Goal: Obtain resource: Download file/media

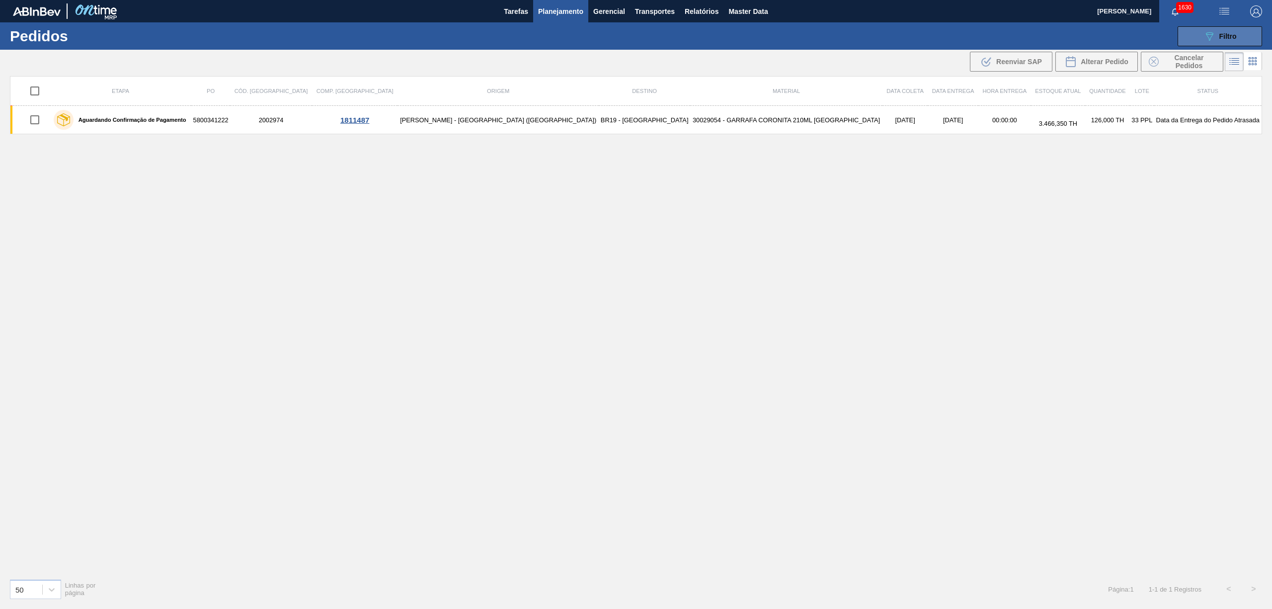
click at [1246, 38] on button "089F7B8B-B2A5-4AFE-B5C0-19BA573D28AC Filtro" at bounding box center [1220, 36] width 84 height 20
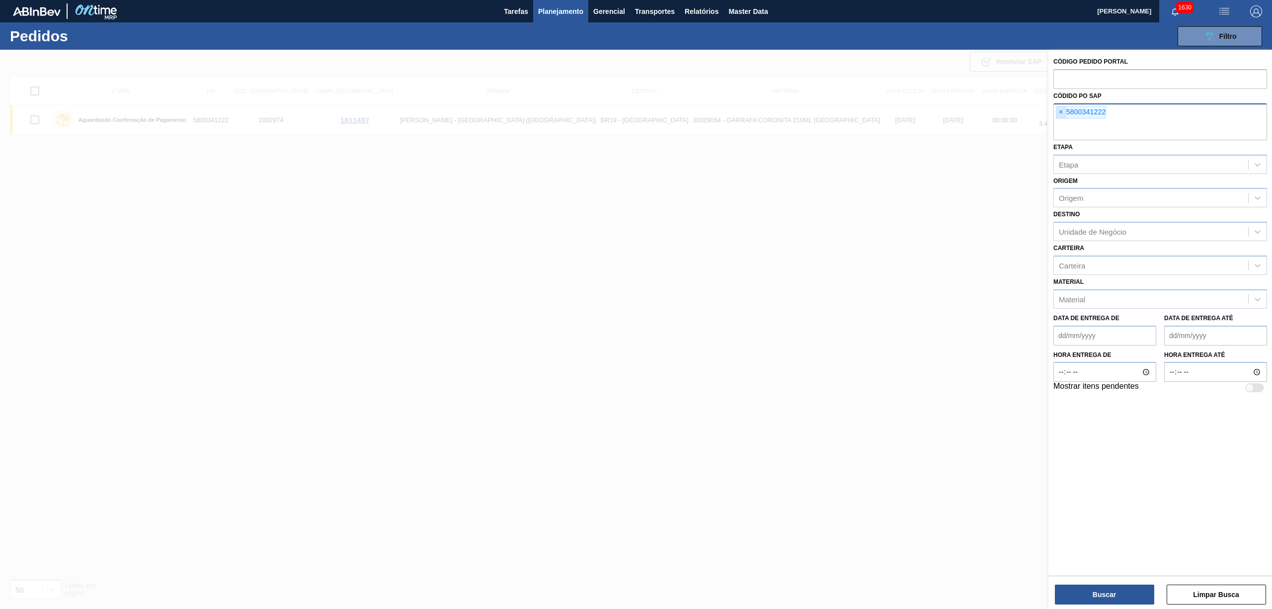
click at [1058, 112] on span "×" at bounding box center [1061, 112] width 9 height 12
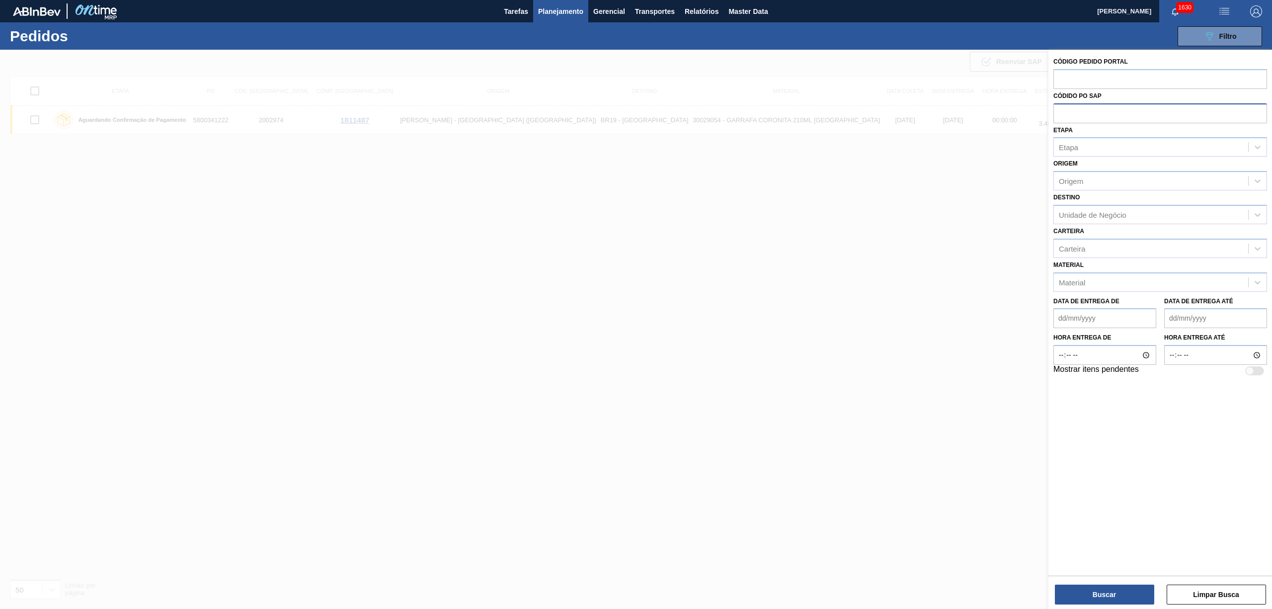
click at [1075, 118] on input "text" at bounding box center [1161, 112] width 214 height 19
click at [1070, 111] on input "text" at bounding box center [1161, 112] width 214 height 19
paste input "5800342445"
type input "5800342445"
click at [1101, 602] on button "Buscar" at bounding box center [1104, 594] width 99 height 20
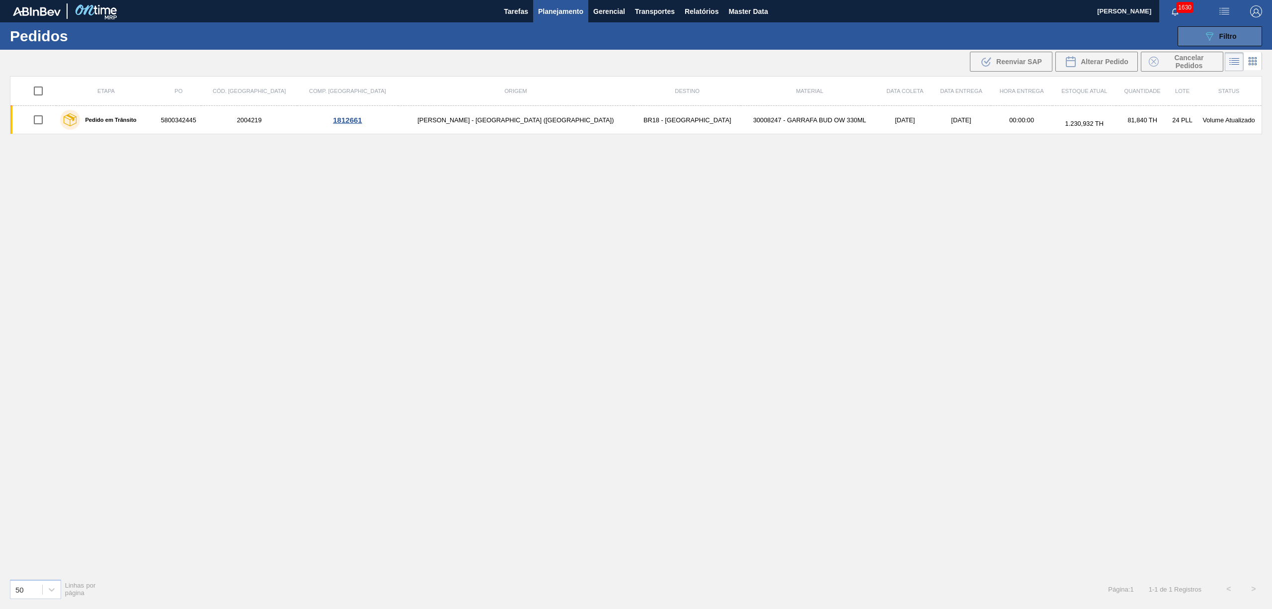
click at [1217, 38] on div "089F7B8B-B2A5-4AFE-B5C0-19BA573D28AC Filtro" at bounding box center [1220, 36] width 33 height 12
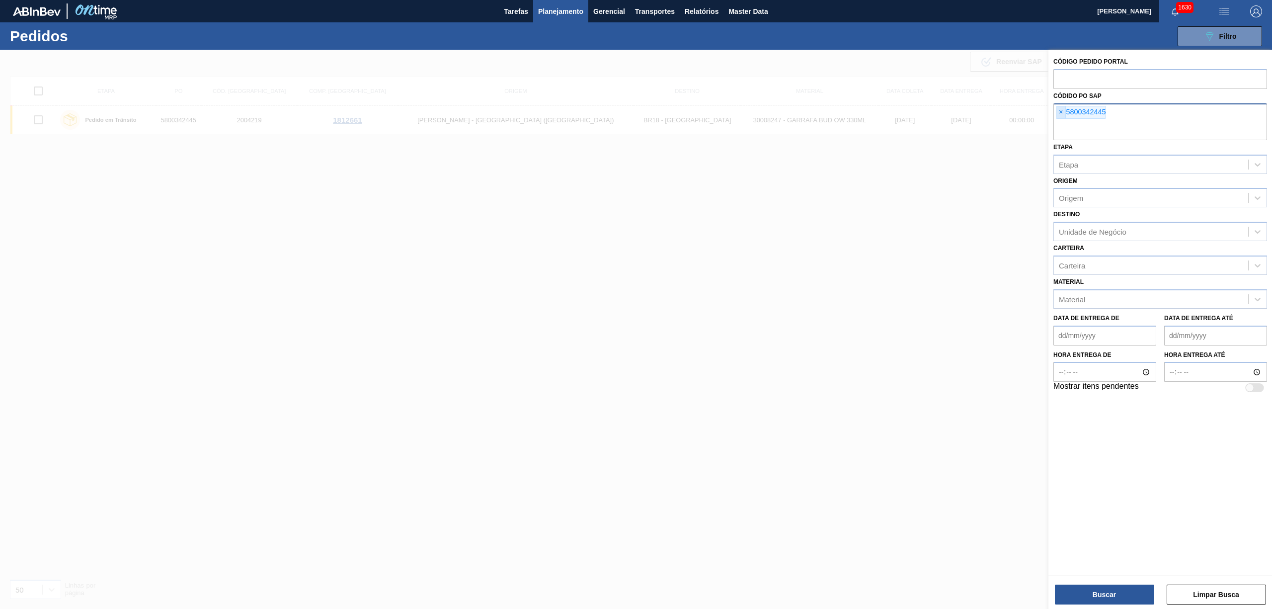
click at [1062, 114] on span "×" at bounding box center [1061, 112] width 9 height 12
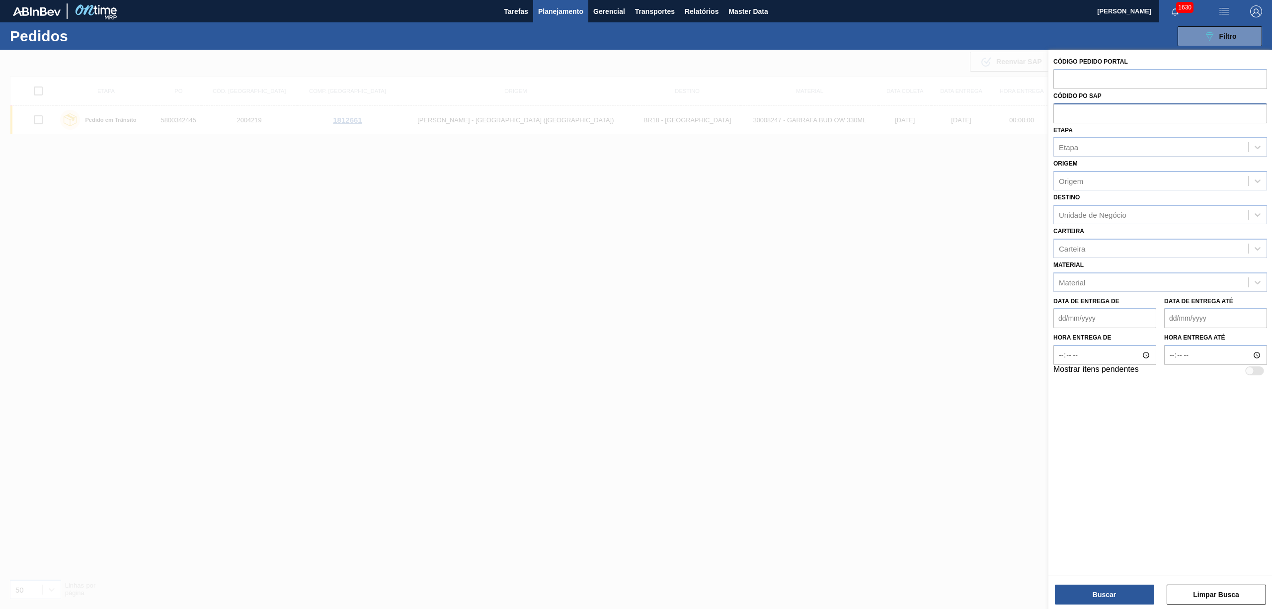
paste input "5800342458"
type input "5800342458"
click at [1119, 597] on button "Buscar" at bounding box center [1104, 594] width 99 height 20
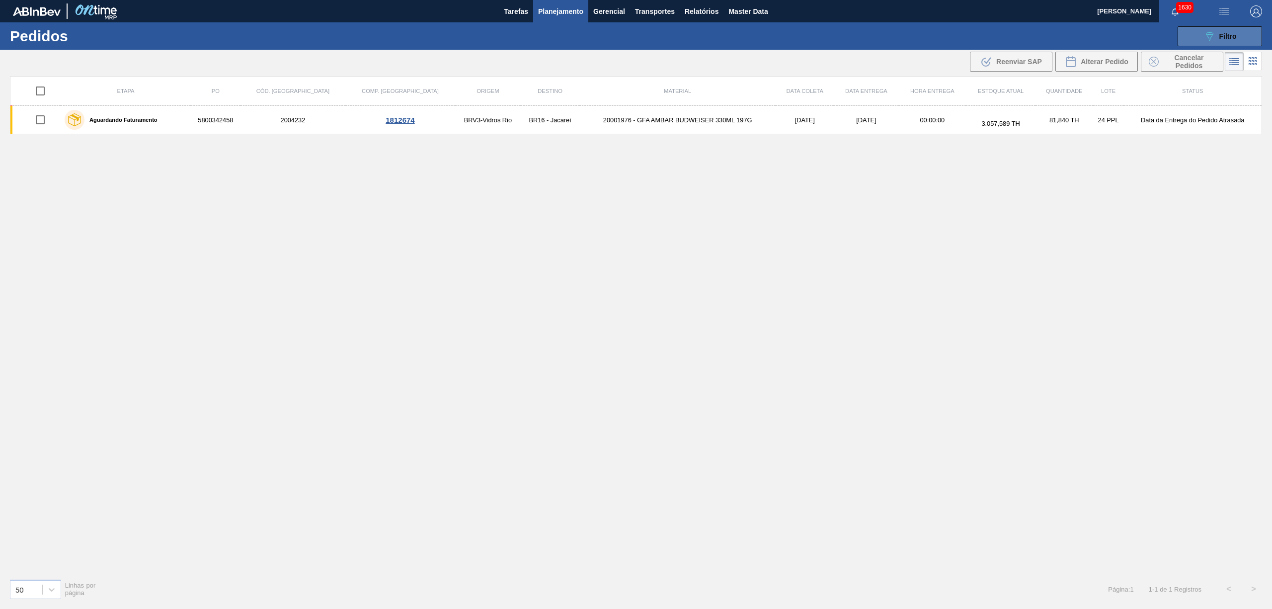
click at [1200, 30] on button "089F7B8B-B2A5-4AFE-B5C0-19BA573D28AC Filtro" at bounding box center [1220, 36] width 84 height 20
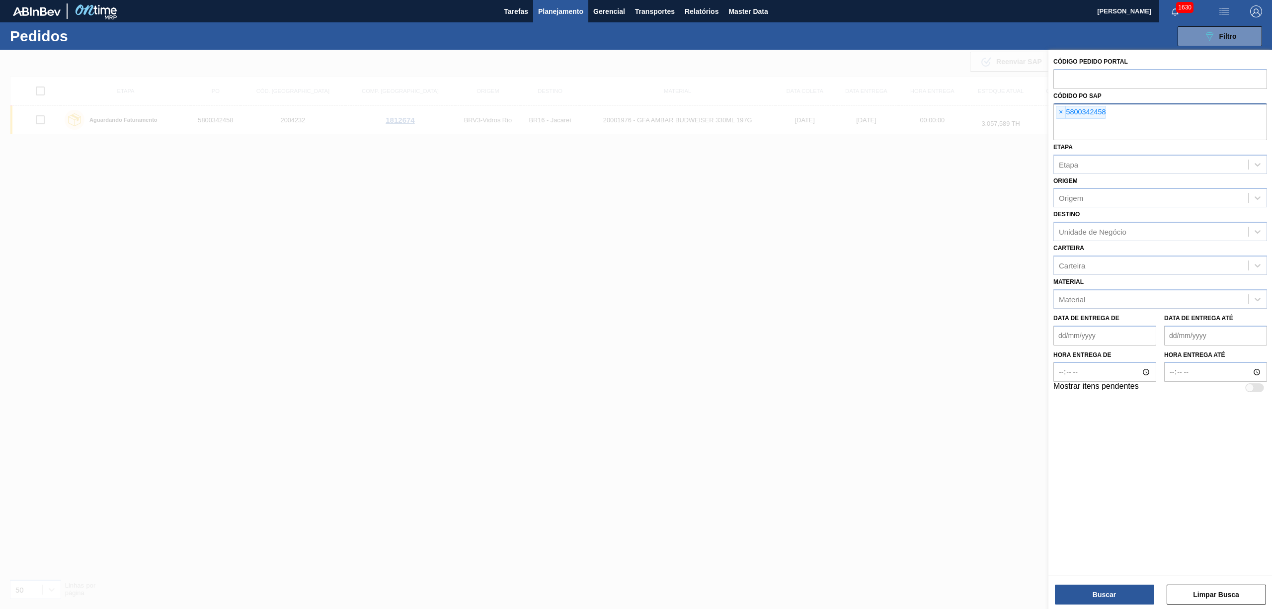
click at [1060, 120] on div "× 5800342458" at bounding box center [1161, 121] width 214 height 37
click at [1062, 114] on span "×" at bounding box center [1061, 112] width 9 height 12
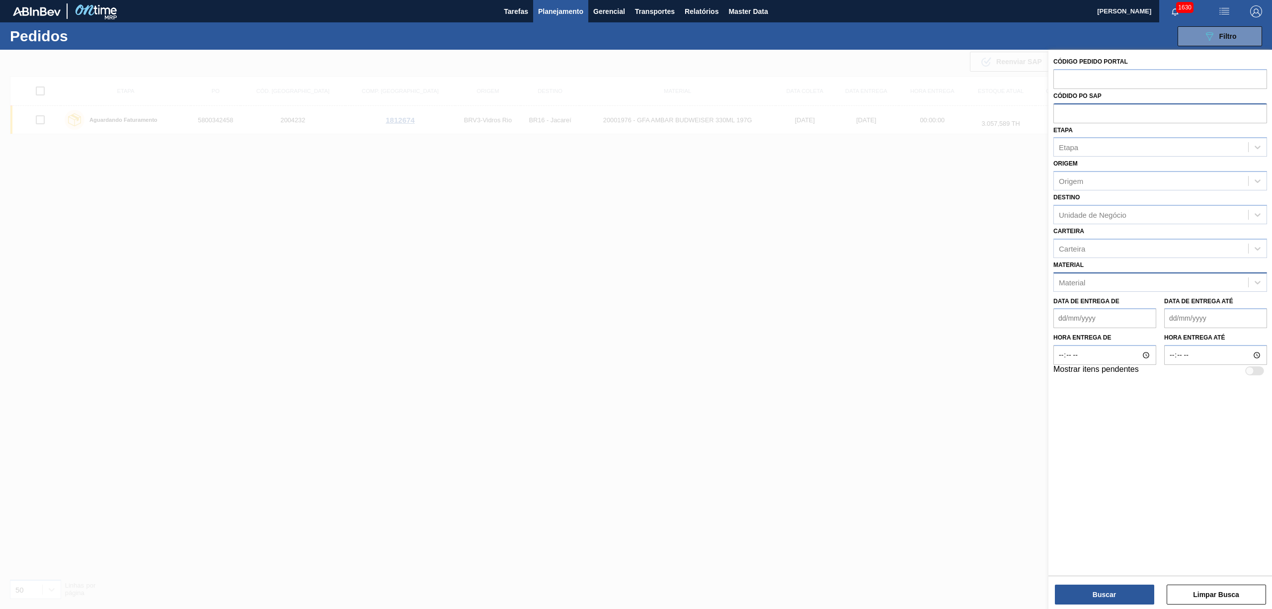
paste input "text"
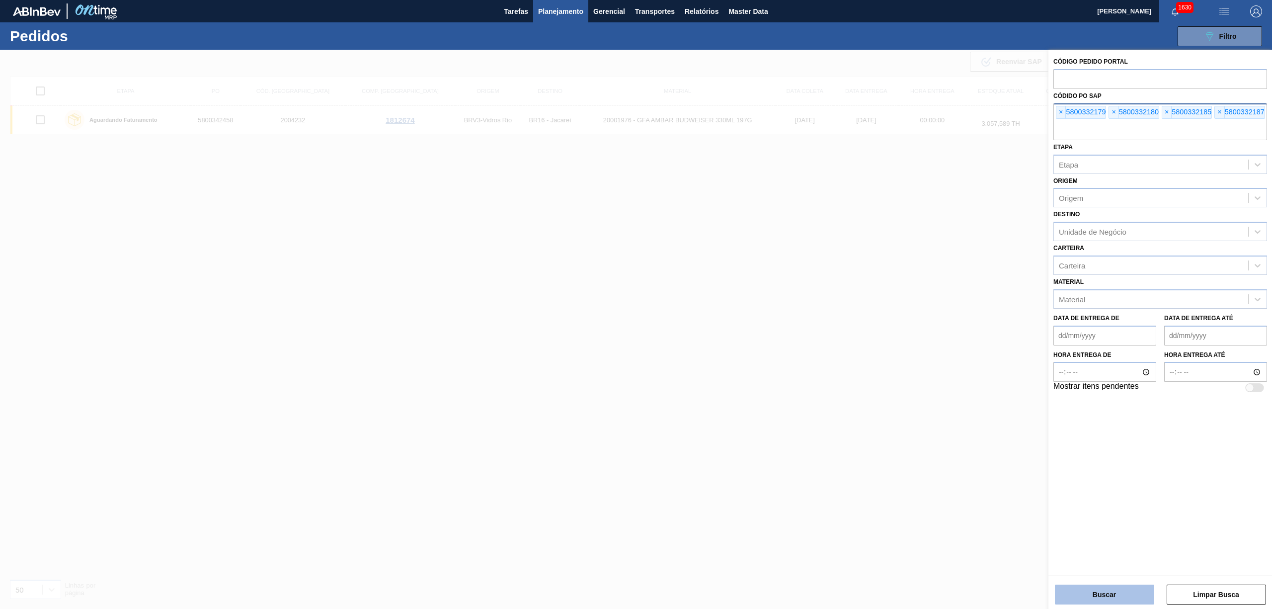
click at [1124, 586] on button "Buscar" at bounding box center [1104, 594] width 99 height 20
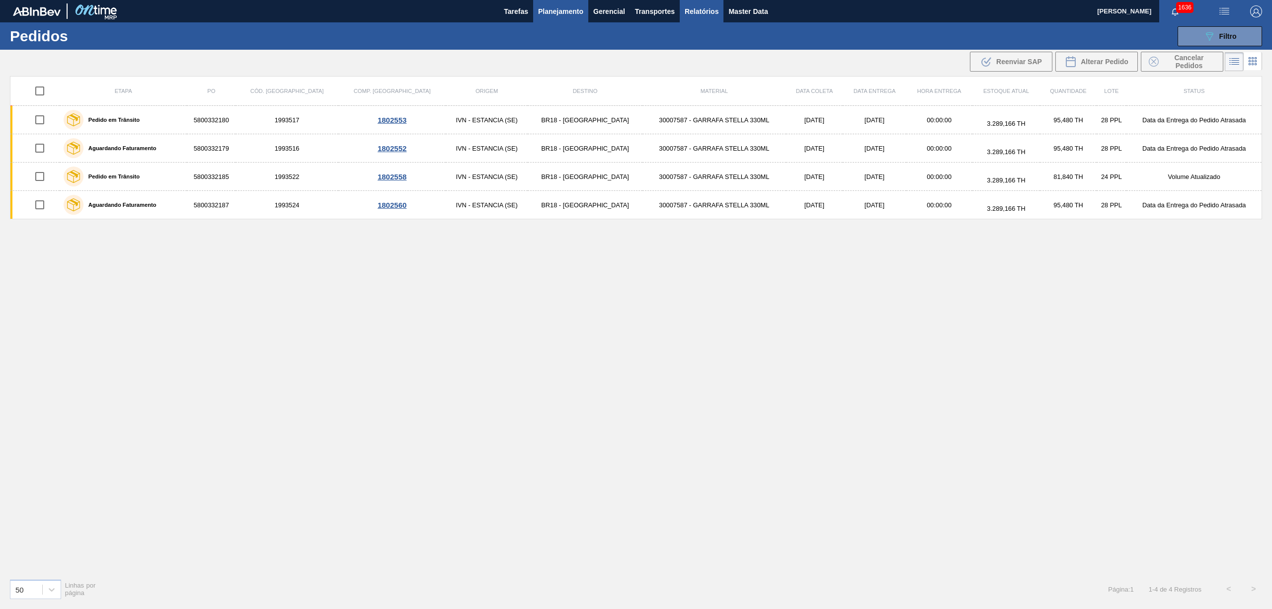
click at [698, 5] on span "Relatórios" at bounding box center [702, 11] width 34 height 12
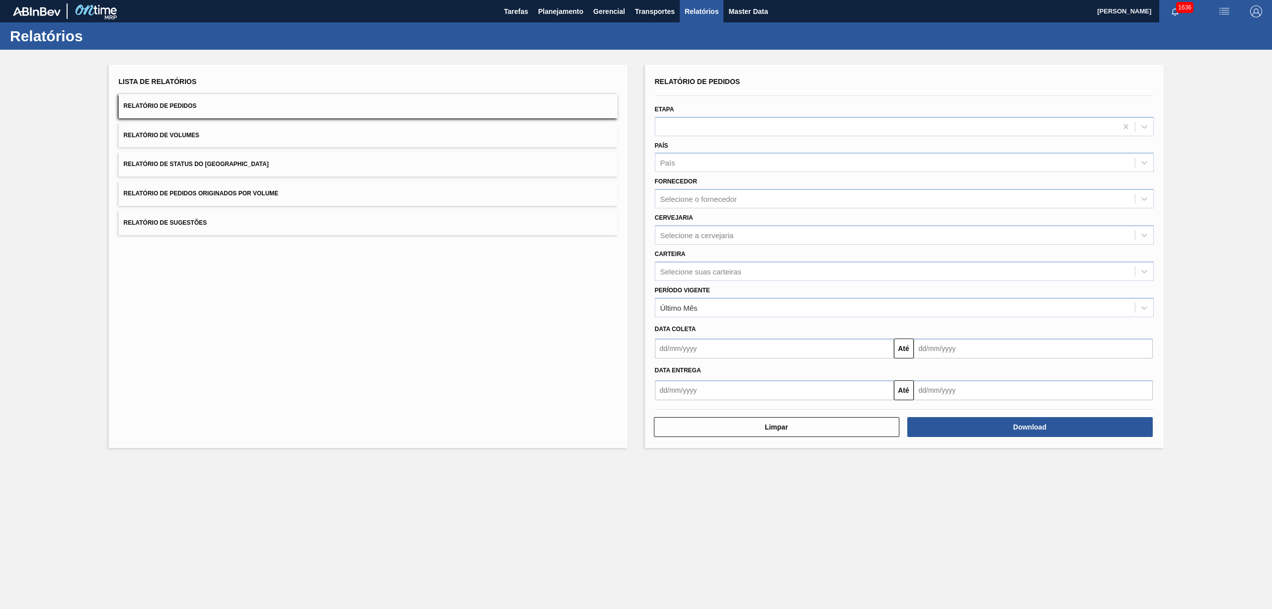
click at [254, 196] on span "Relatório de Pedidos Originados por Volume" at bounding box center [201, 193] width 155 height 7
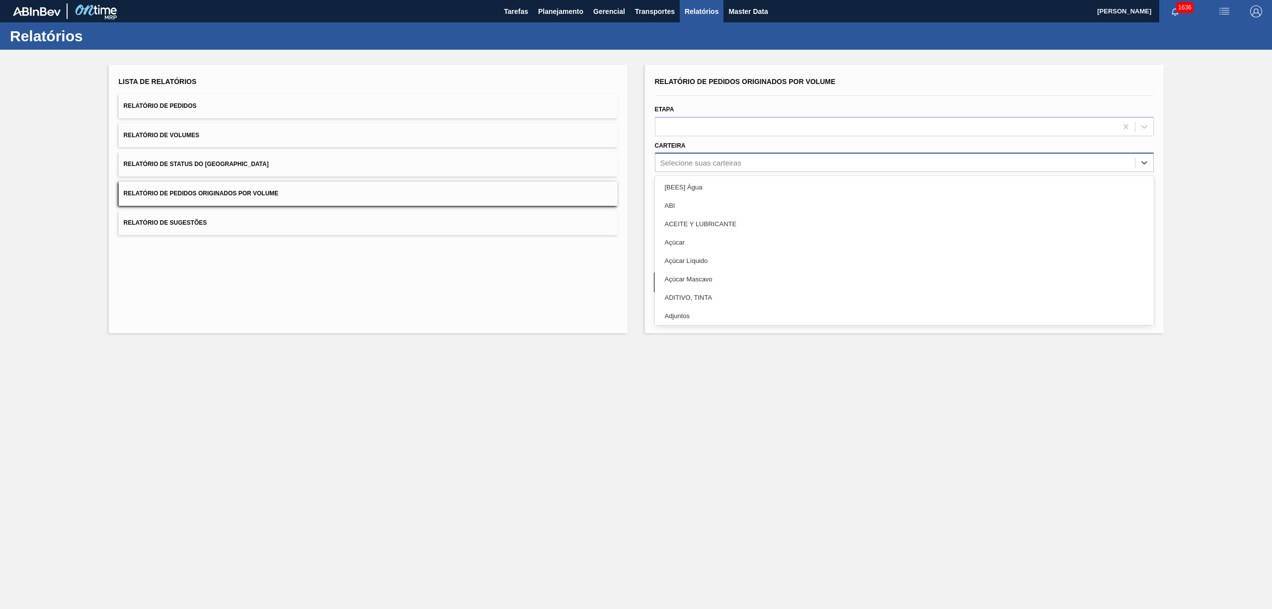
click at [704, 157] on div "Selecione suas carteiras" at bounding box center [896, 163] width 480 height 14
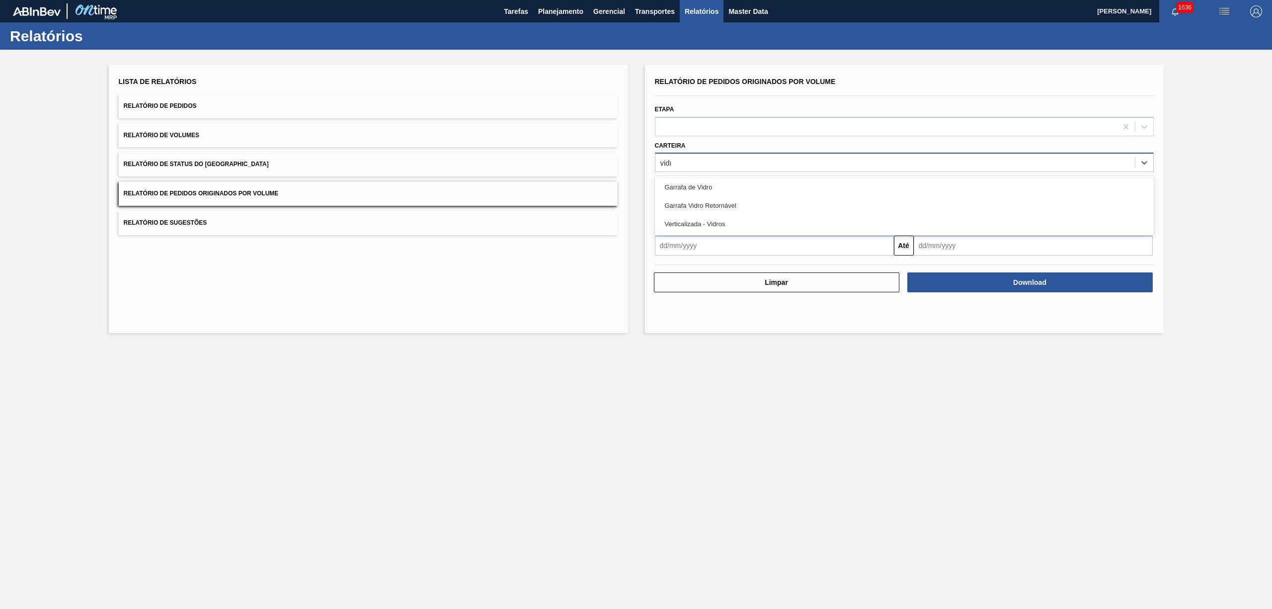
type input "vidro"
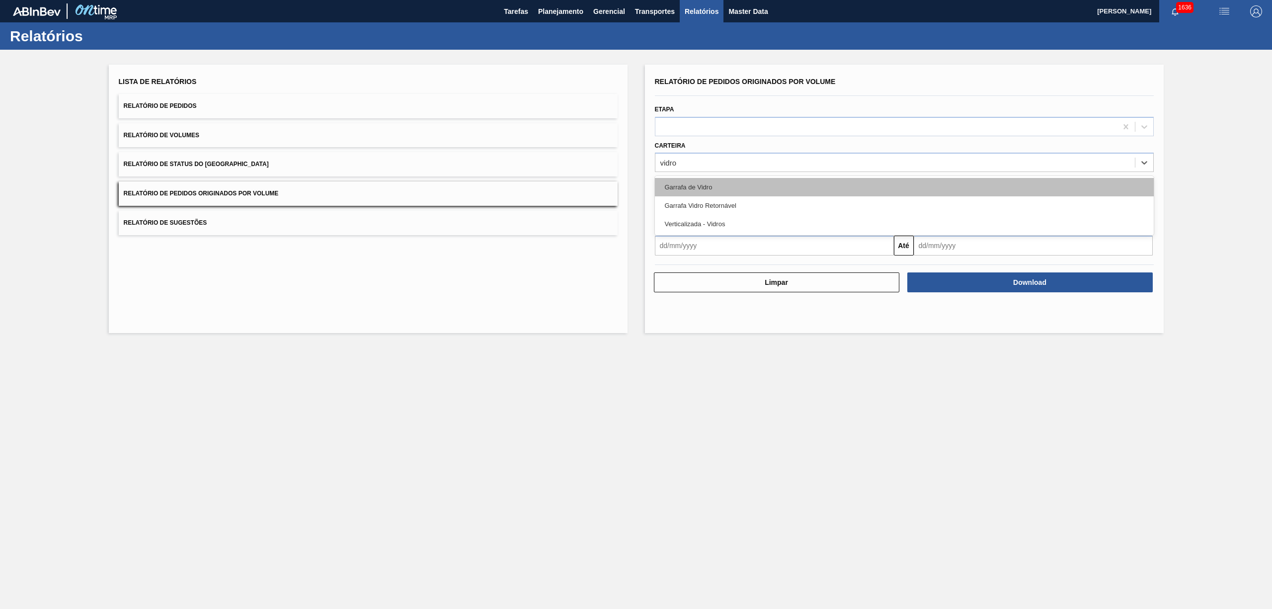
click at [700, 193] on div "Garrafa de Vidro" at bounding box center [904, 187] width 499 height 18
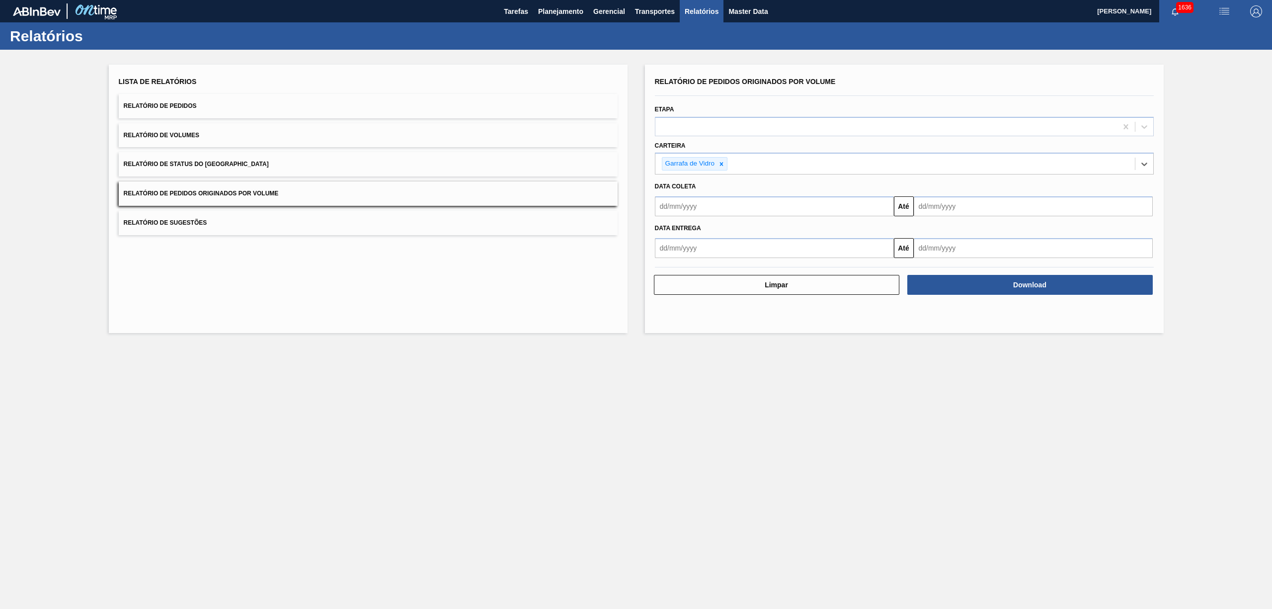
click at [724, 205] on input "text" at bounding box center [774, 206] width 239 height 20
click at [742, 259] on div "1" at bounding box center [747, 261] width 13 height 13
type input "[DATE]"
click at [929, 212] on input "text" at bounding box center [1033, 206] width 239 height 20
click at [702, 209] on input "[DATE]" at bounding box center [774, 206] width 239 height 20
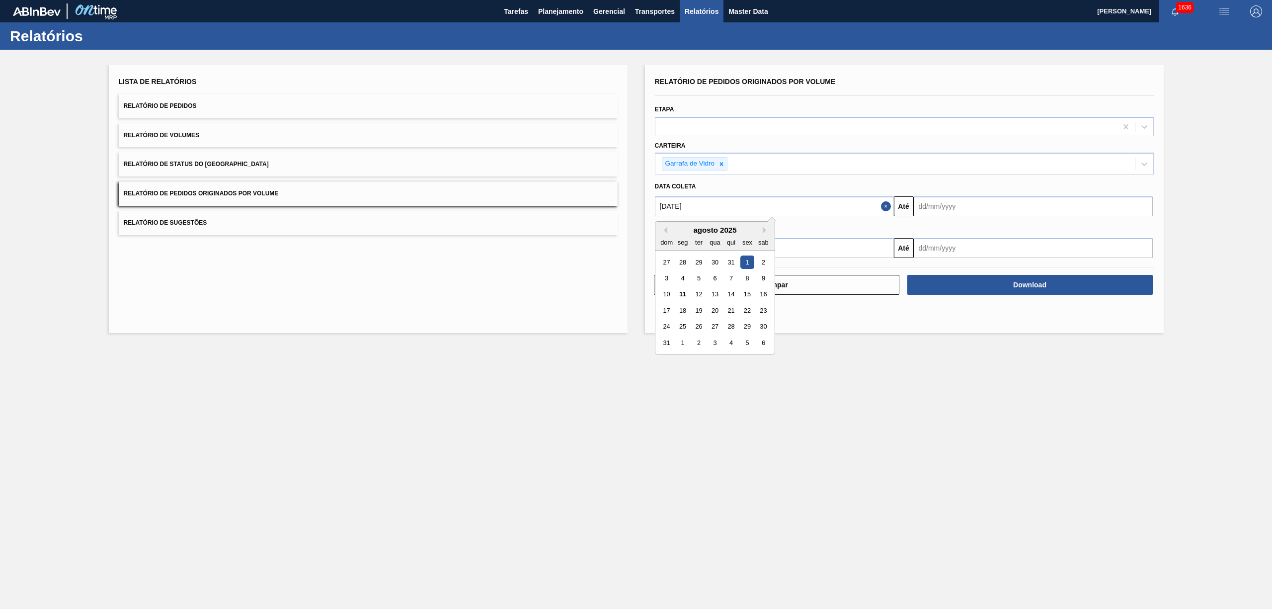
click at [957, 205] on input "text" at bounding box center [1033, 206] width 239 height 20
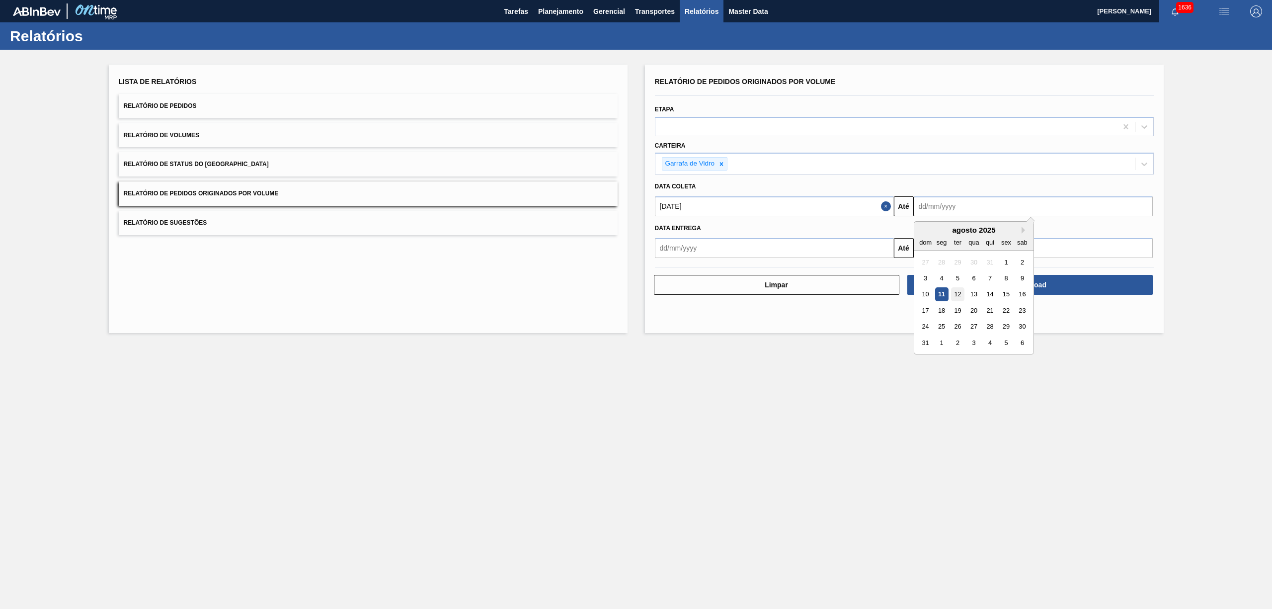
click at [961, 291] on div "12" at bounding box center [957, 294] width 13 height 13
type input "[DATE]"
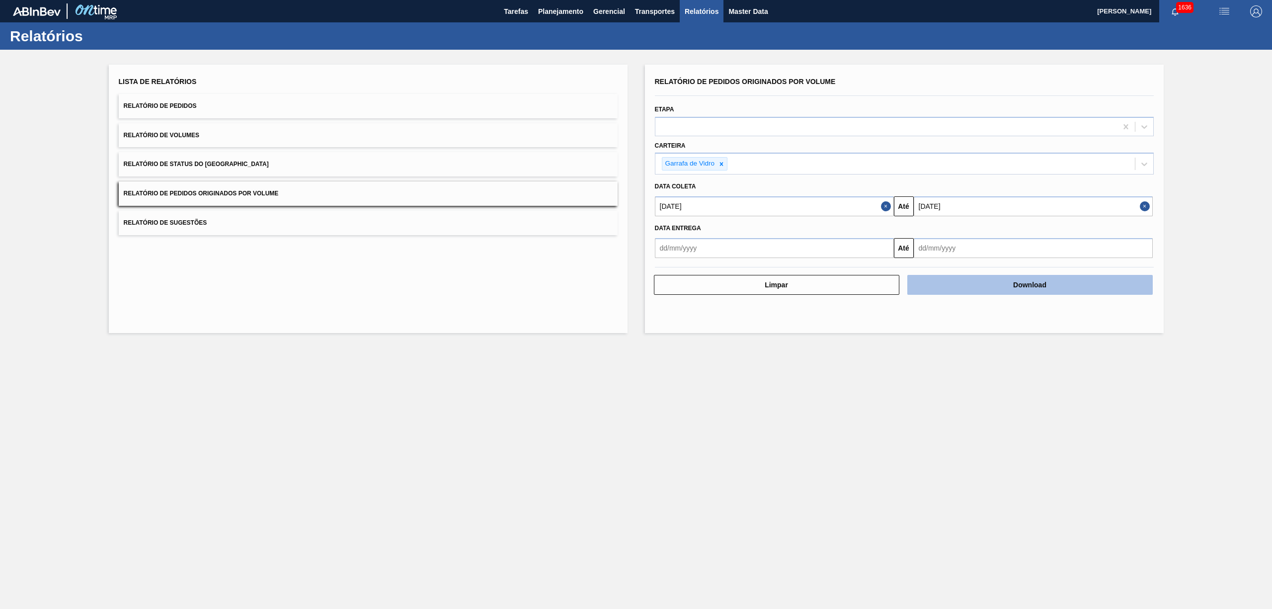
click at [999, 283] on button "Download" at bounding box center [1031, 285] width 246 height 20
